Goal: Information Seeking & Learning: Learn about a topic

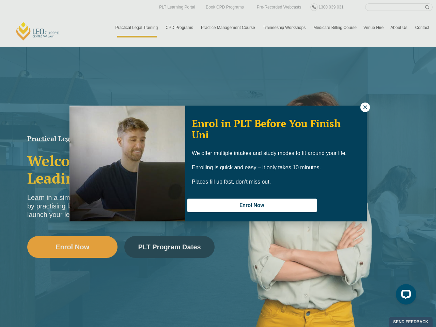
click at [218, 164] on div "We offer multiple intakes and study modes to fit around your life. Enrolling is…" at bounding box center [276, 168] width 169 height 34
click at [365, 107] on icon at bounding box center [365, 107] width 4 height 4
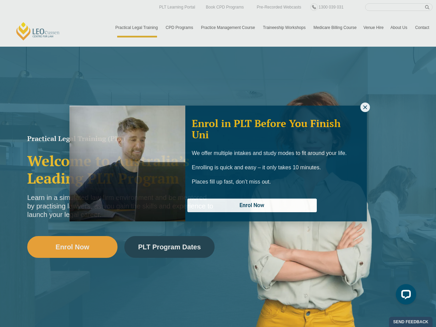
click at [365, 107] on icon at bounding box center [365, 107] width 4 height 4
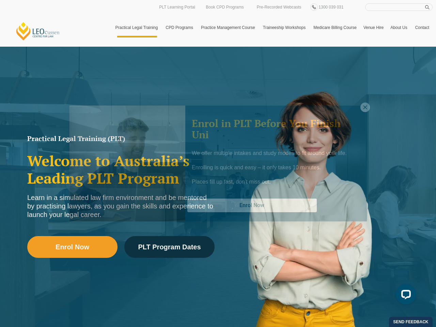
click at [365, 107] on icon at bounding box center [365, 107] width 4 height 4
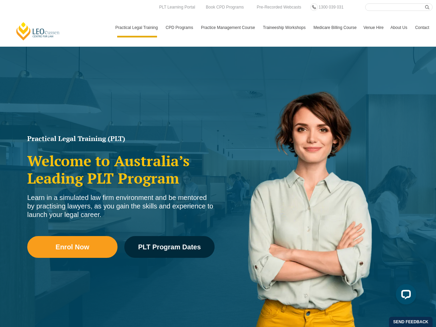
click at [127, 164] on h2 "Welcome to Australia’s Leading PLT Program" at bounding box center [120, 169] width 187 height 34
click at [252, 205] on img at bounding box center [315, 205] width 194 height 276
